Goal: Task Accomplishment & Management: Use online tool/utility

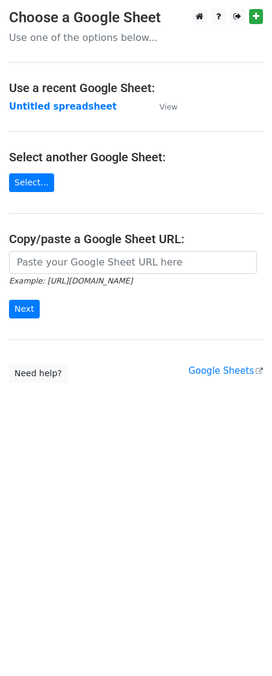
click at [113, 265] on input "url" at bounding box center [133, 262] width 248 height 23
type input "https://docs.google.com/spreadsheets/d/1MK5i-10pNGICyr4d-1PxSnpKUvp2WP_sR55tc8t…"
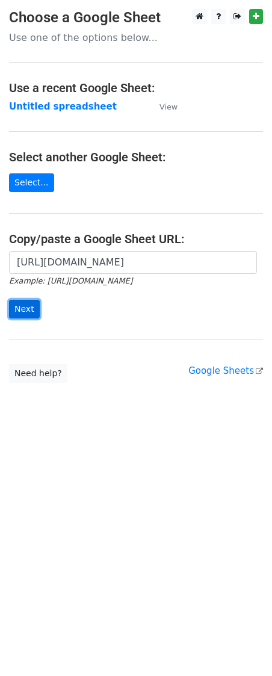
click at [21, 309] on input "Next" at bounding box center [24, 309] width 31 height 19
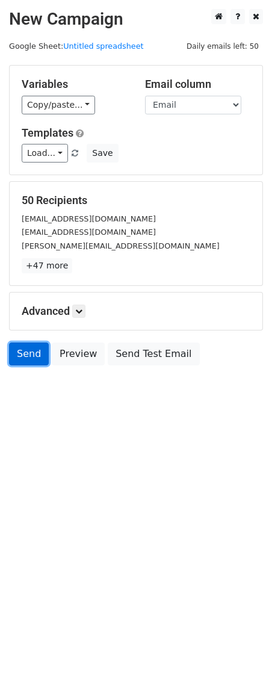
click at [16, 352] on link "Send" at bounding box center [29, 354] width 40 height 23
click at [28, 359] on link "Send" at bounding box center [29, 354] width 40 height 23
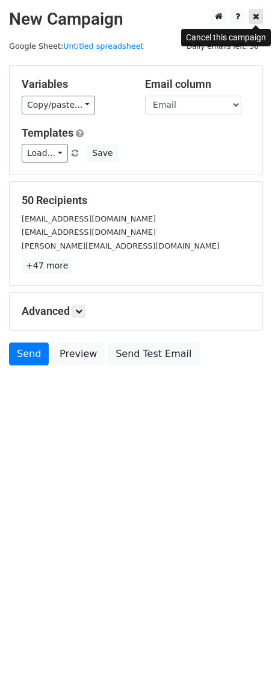
click at [259, 16] on link at bounding box center [256, 16] width 14 height 15
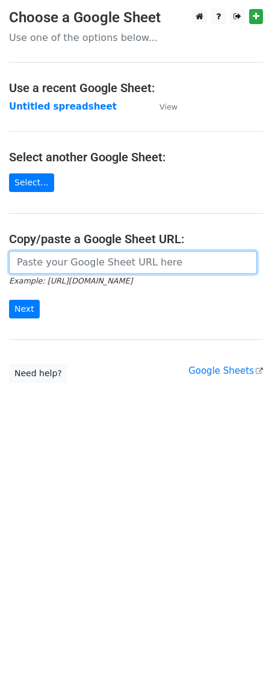
click at [74, 264] on input "url" at bounding box center [133, 262] width 248 height 23
paste input "https://docs.google.com/spreadsheets/d/1MK5i-10pNGICyr4d-1PxSnpKUvp2WP_sR55tc8t…"
type input "https://docs.google.com/spreadsheets/d/1MK5i-10pNGICyr4d-1PxSnpKUvp2WP_sR55tc8t…"
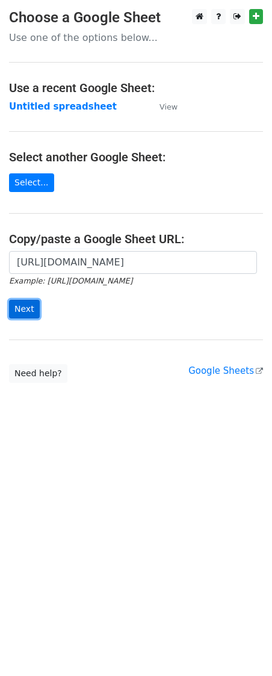
click at [21, 317] on input "Next" at bounding box center [24, 309] width 31 height 19
